Goal: Transaction & Acquisition: Purchase product/service

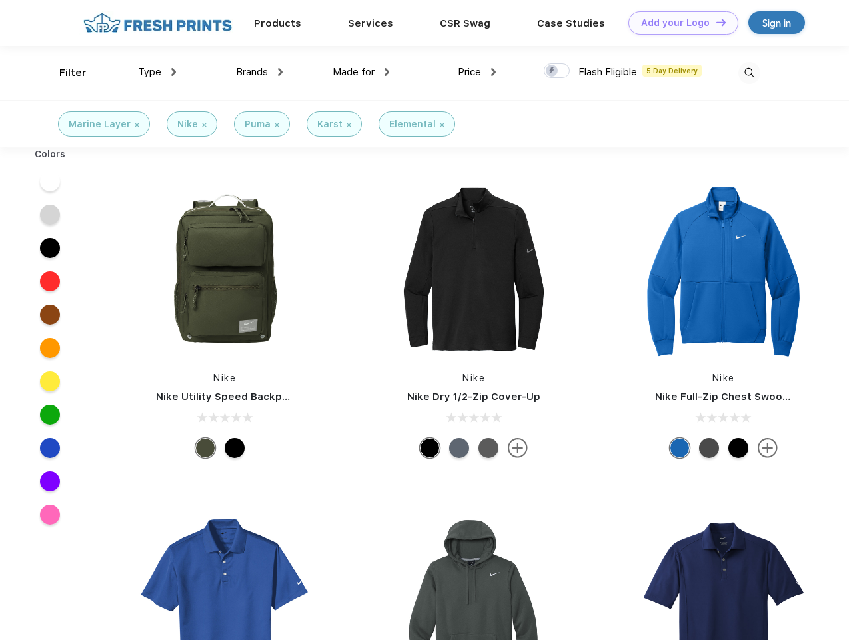
click at [679, 23] on link "Add your Logo Design Tool" at bounding box center [684, 22] width 110 height 23
click at [0, 0] on div "Design Tool" at bounding box center [0, 0] width 0 height 0
click at [715, 22] on link "Add your Logo Design Tool" at bounding box center [684, 22] width 110 height 23
click at [64, 73] on div "Filter" at bounding box center [72, 72] width 27 height 15
click at [157, 72] on span "Type" at bounding box center [149, 72] width 23 height 12
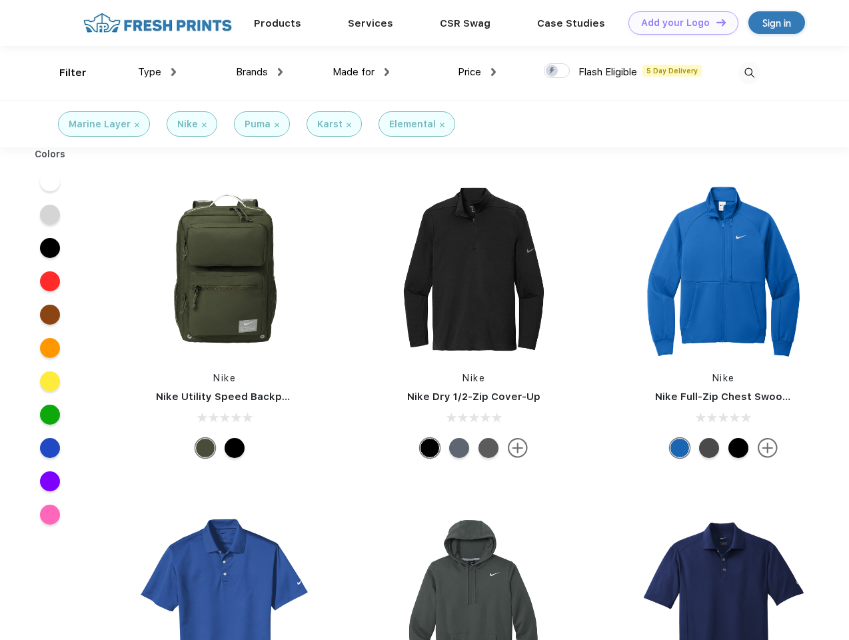
click at [259, 72] on span "Brands" at bounding box center [252, 72] width 32 height 12
click at [361, 72] on span "Made for" at bounding box center [354, 72] width 42 height 12
click at [477, 72] on span "Price" at bounding box center [469, 72] width 23 height 12
click at [557, 71] on div at bounding box center [557, 70] width 26 height 15
click at [553, 71] on input "checkbox" at bounding box center [548, 67] width 9 height 9
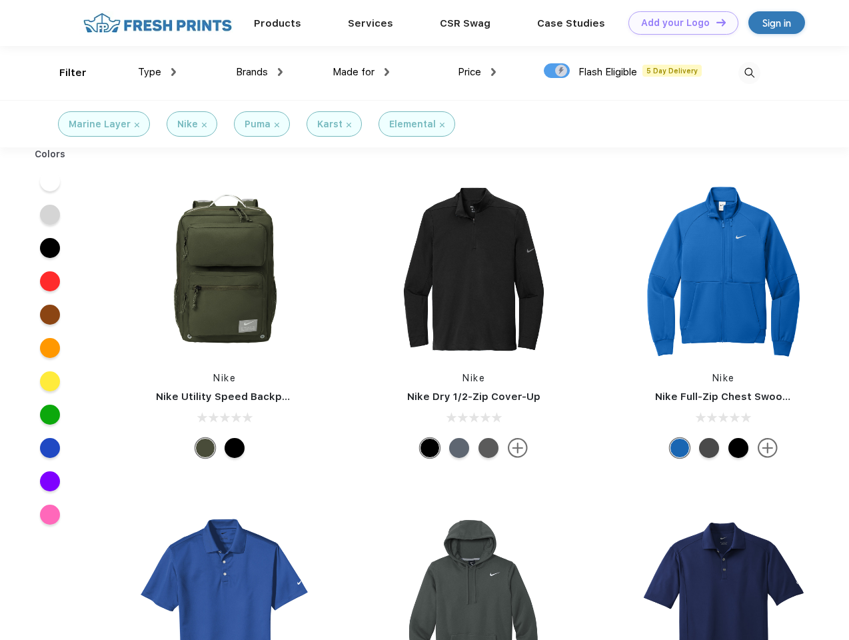
click at [749, 73] on img at bounding box center [750, 73] width 22 height 22
